Goal: Task Accomplishment & Management: Use online tool/utility

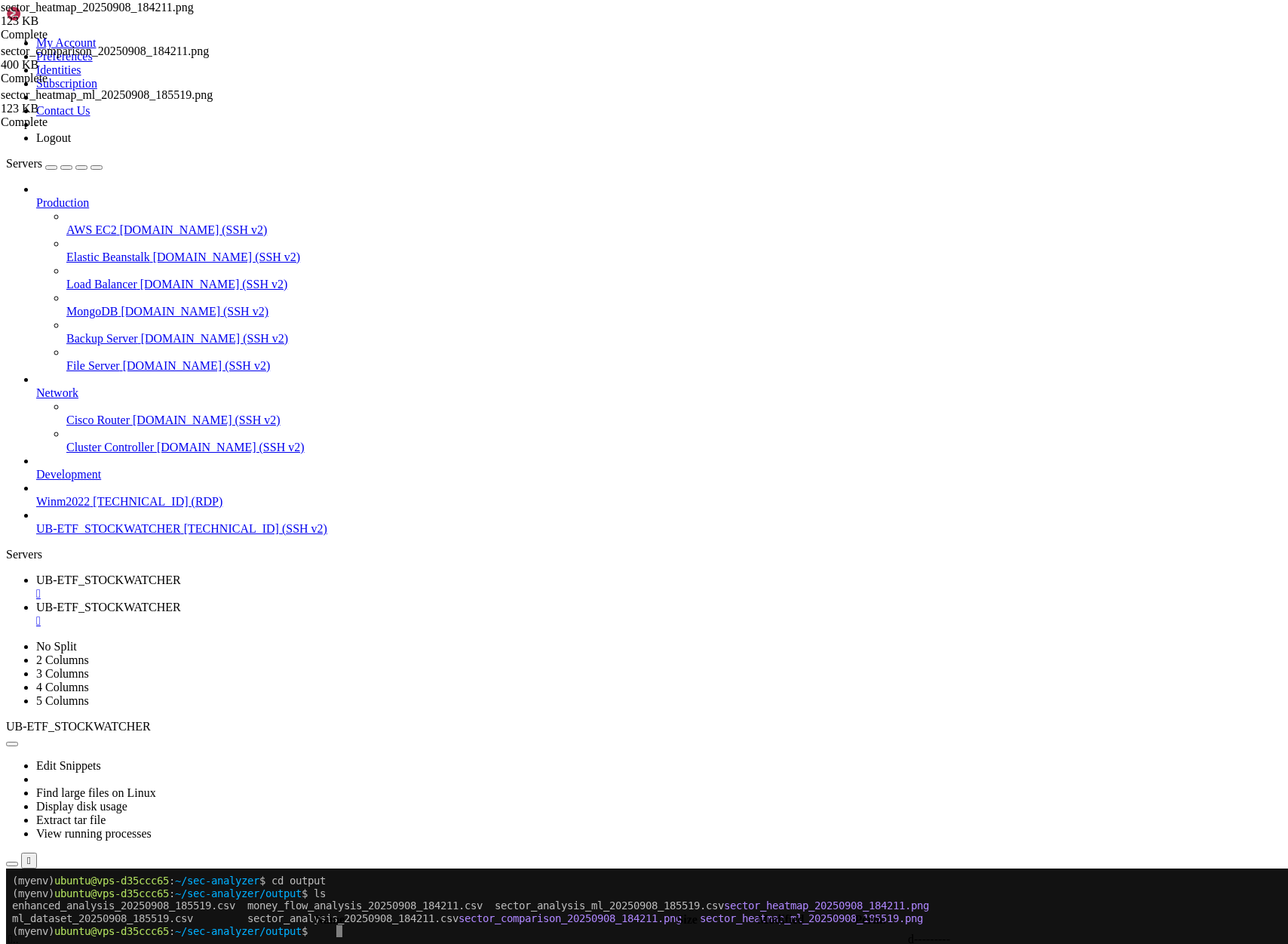
click at [433, 943] on x-row at bounding box center [555, 943] width 1085 height 12
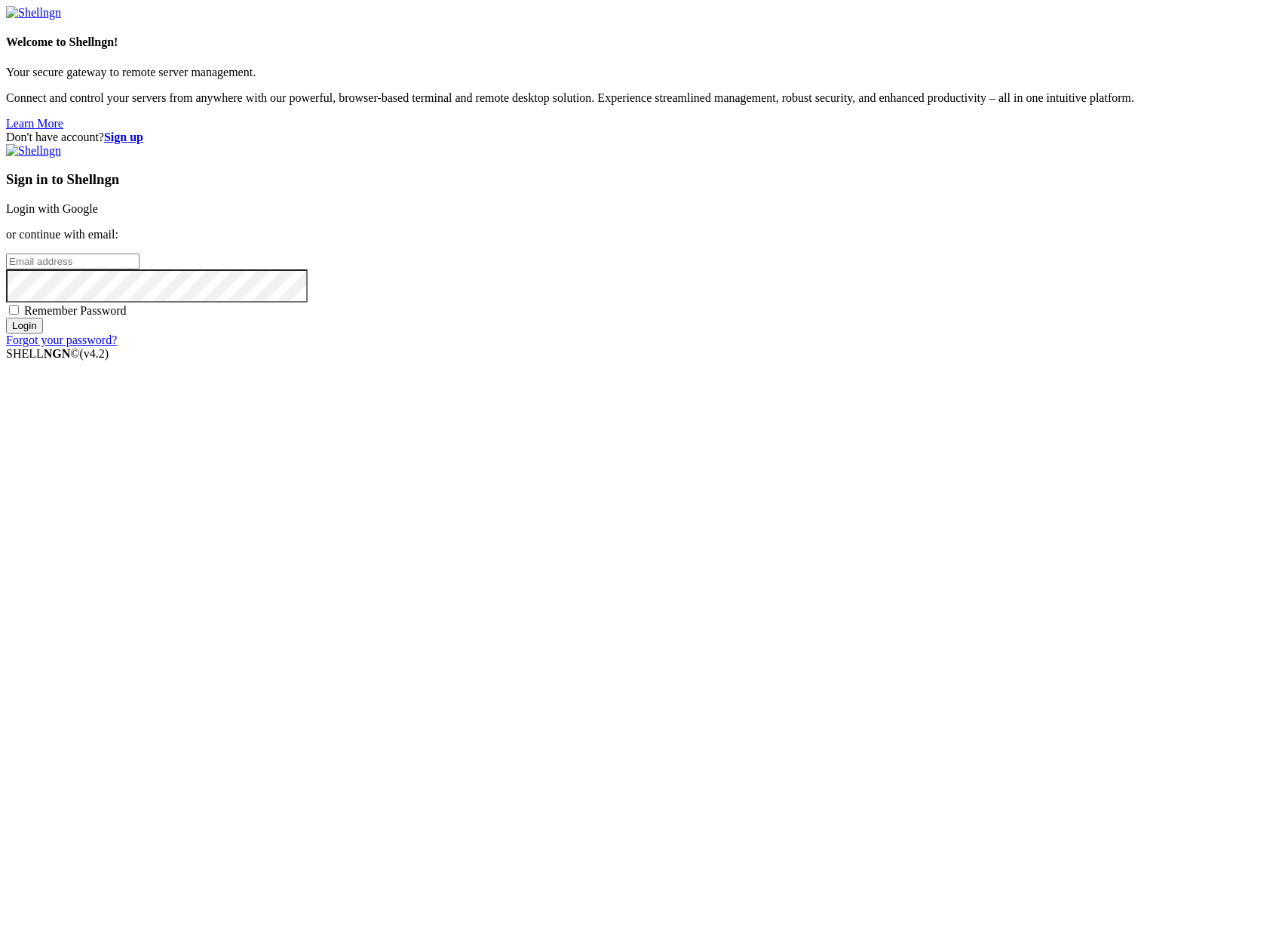
click at [140, 270] on input "email" at bounding box center [73, 262] width 133 height 16
type input "[PERSON_NAME][EMAIL_ADDRESS][DOMAIN_NAME]"
click at [6, 318] on input "Login" at bounding box center [25, 326] width 37 height 16
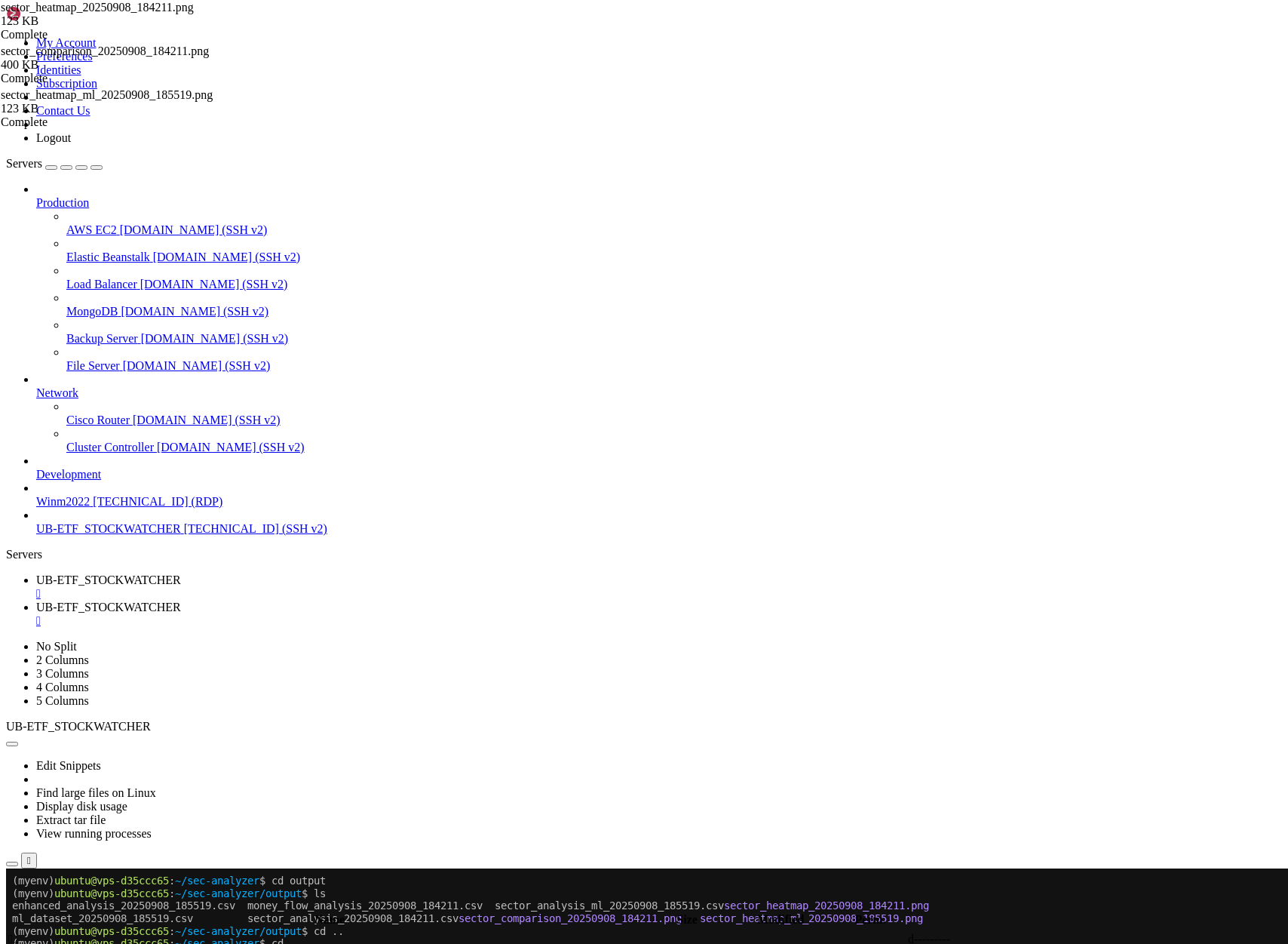
click at [458, 614] on div "" at bounding box center [659, 620] width 1246 height 13
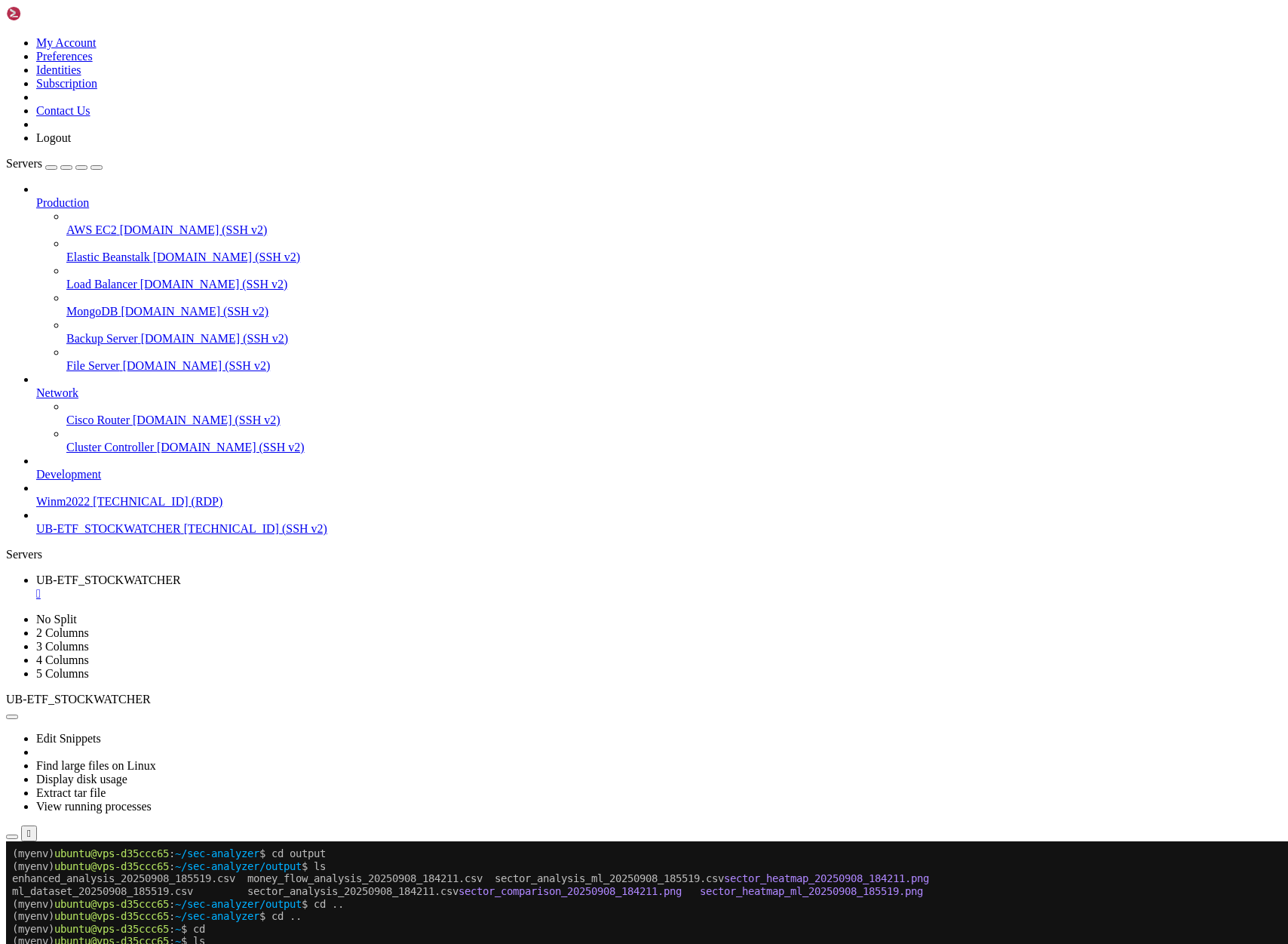
click at [12, 836] on icon "button" at bounding box center [12, 836] width 0 height 0
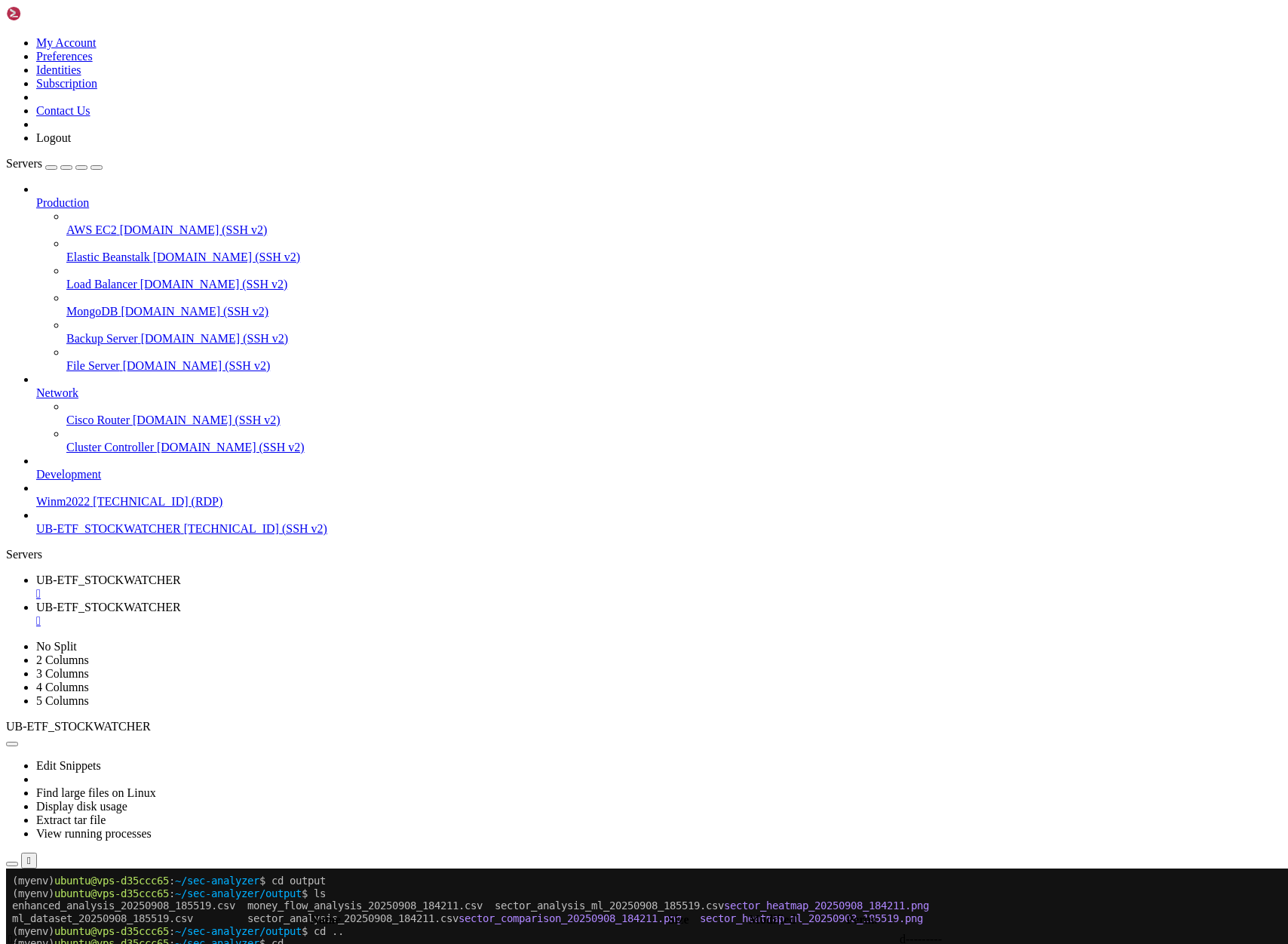
type input "/home/ubuntu/asx-app1"
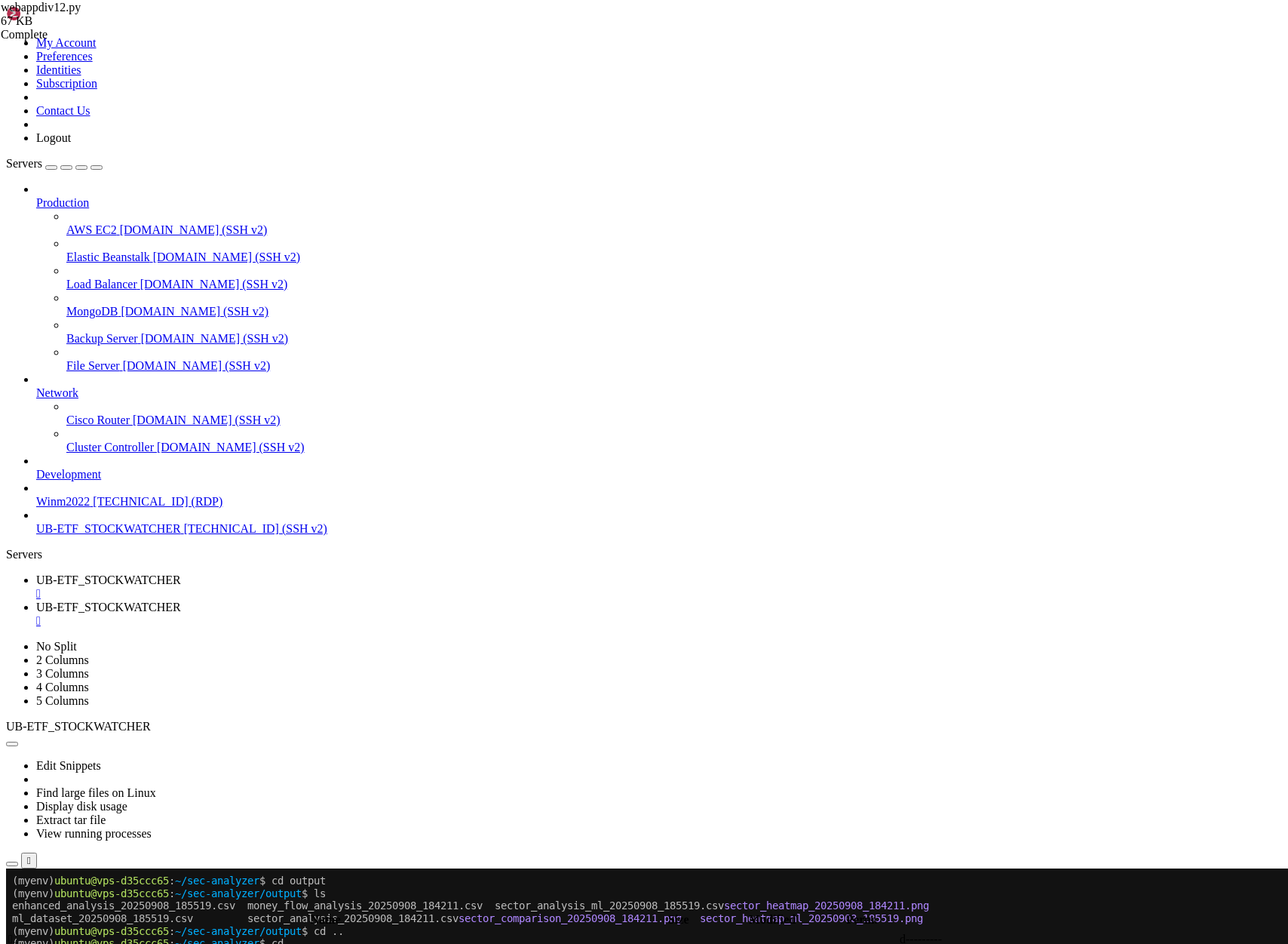
click at [265, 573] on link "UB-ETF_STOCKWATCHER " at bounding box center [659, 586] width 1246 height 28
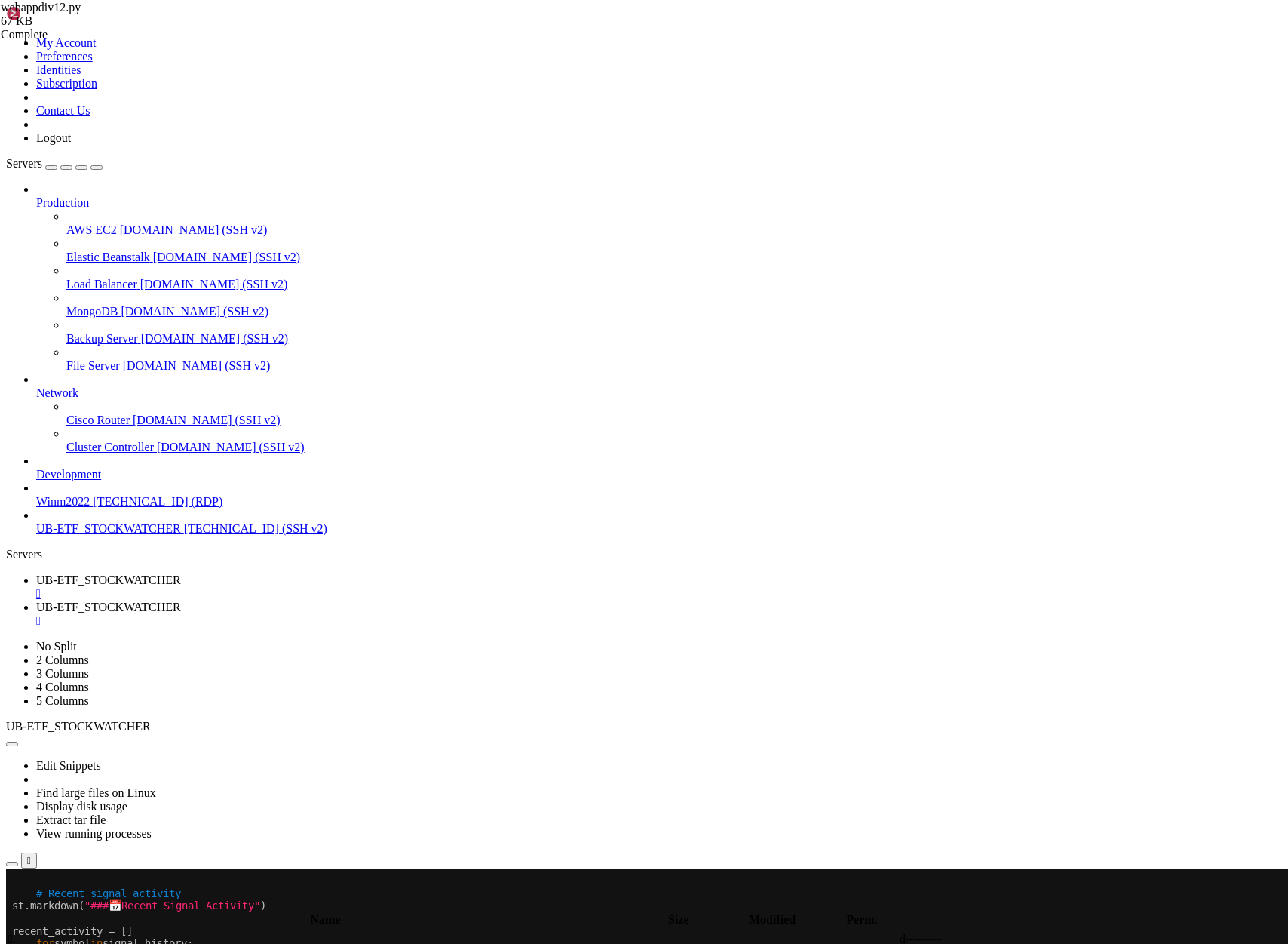
scroll to position [25, 0]
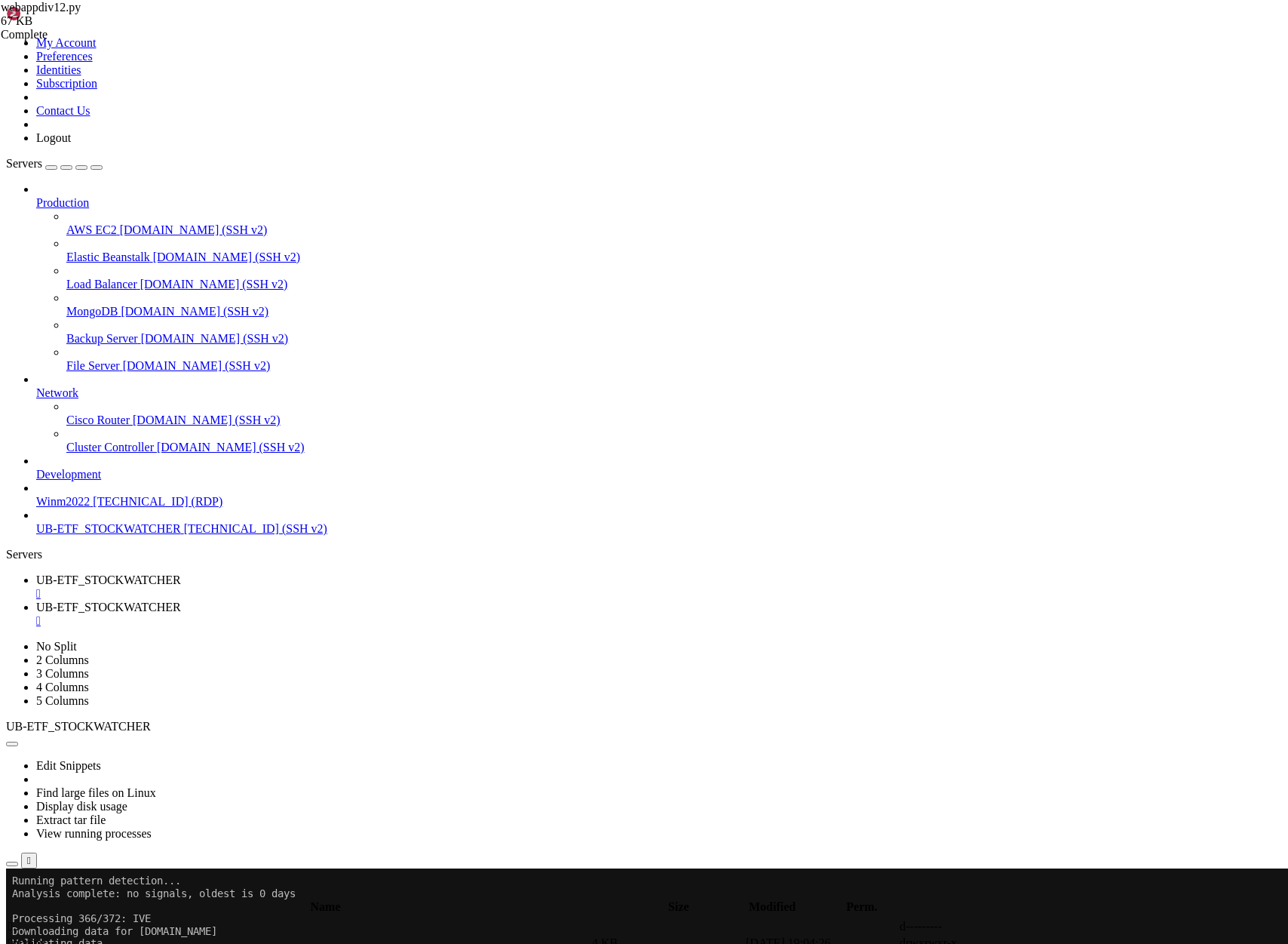
scroll to position [37751, 0]
